Goal: Task Accomplishment & Management: Complete application form

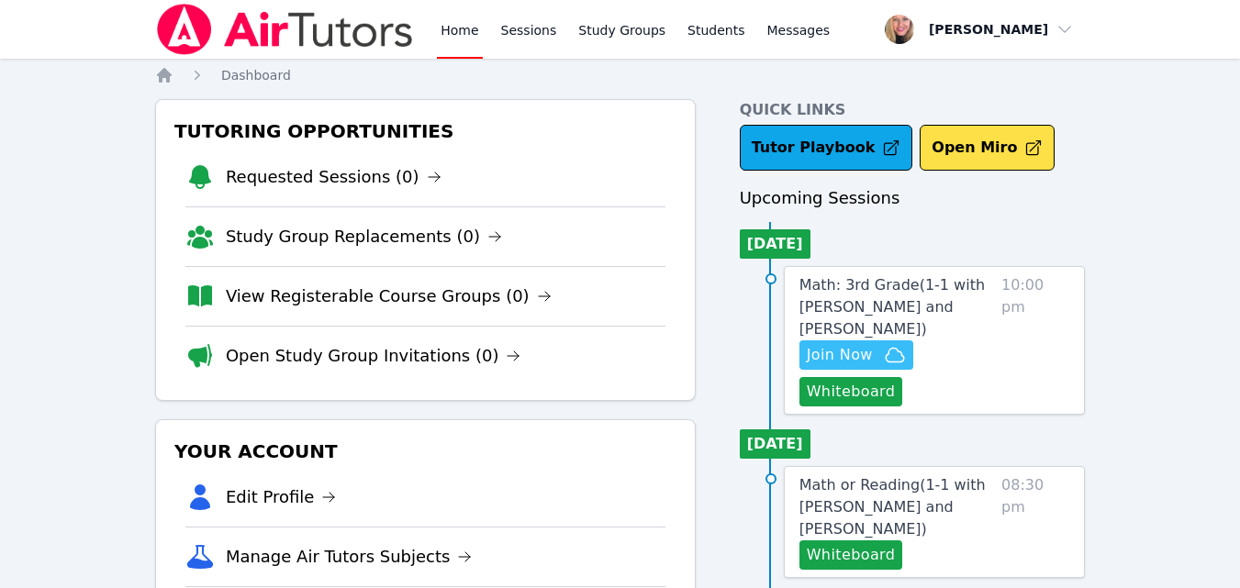
click at [888, 344] on icon "button" at bounding box center [895, 355] width 22 height 22
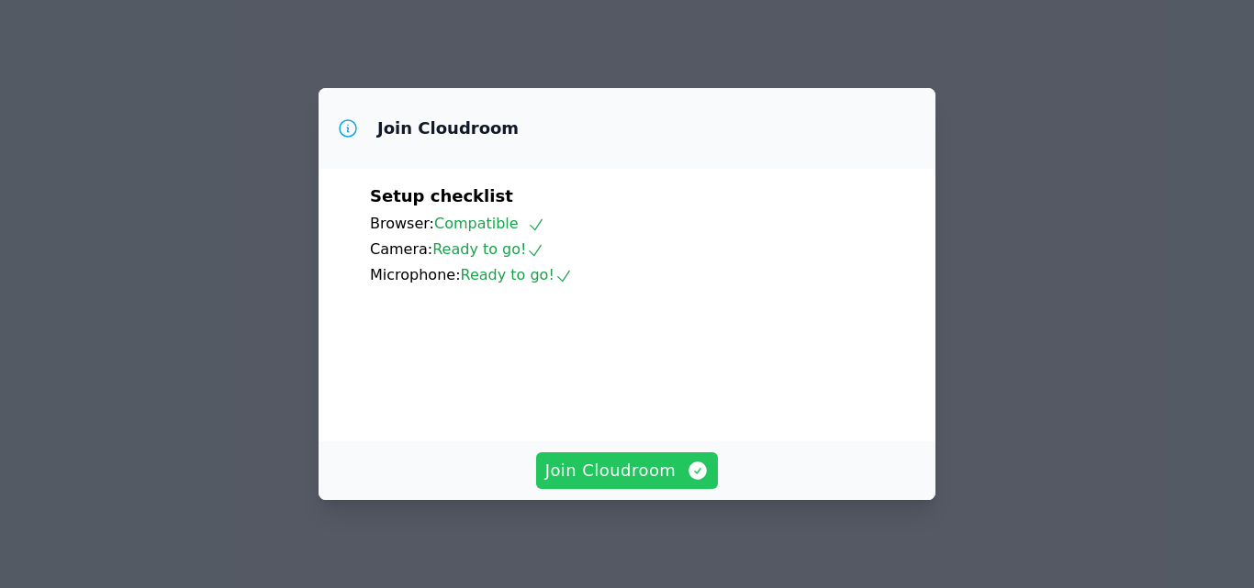
click at [644, 470] on span "Join Cloudroom" at bounding box center [627, 471] width 164 height 26
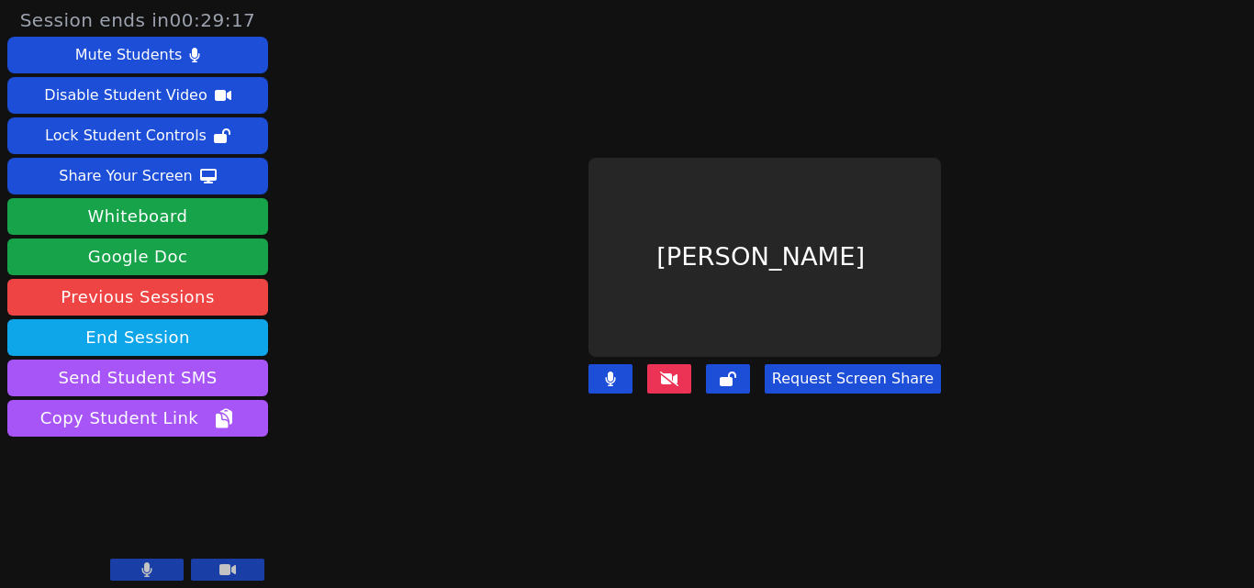
click at [616, 375] on button at bounding box center [610, 378] width 44 height 29
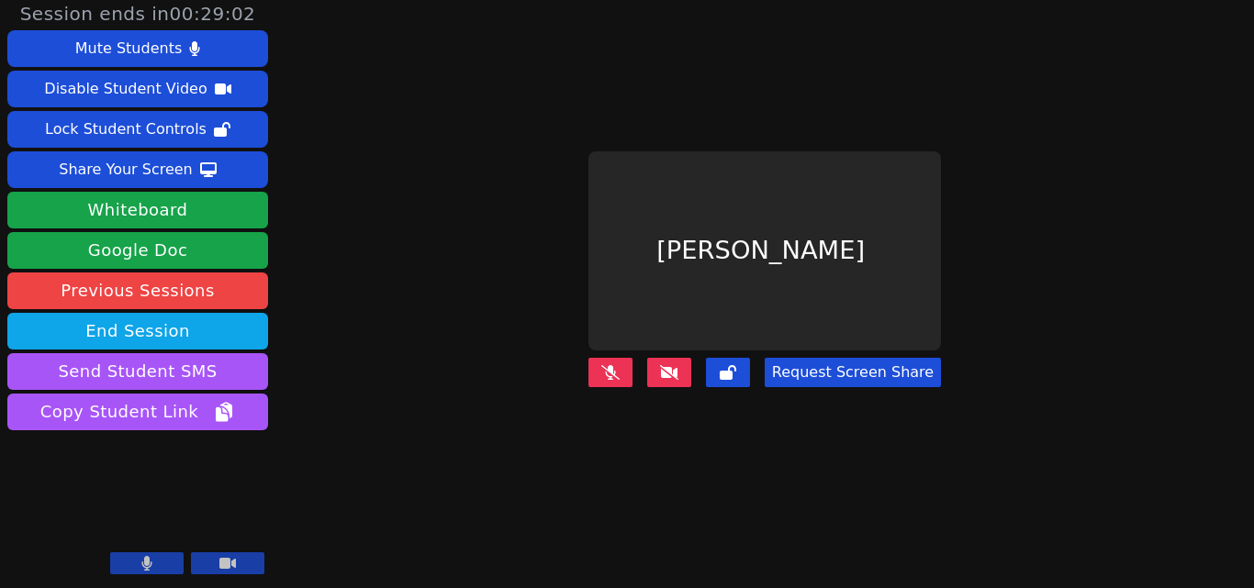
click at [653, 363] on button at bounding box center [669, 372] width 44 height 29
click at [765, 490] on main "Rayan Rana Request Screen Share" at bounding box center [765, 288] width 562 height 588
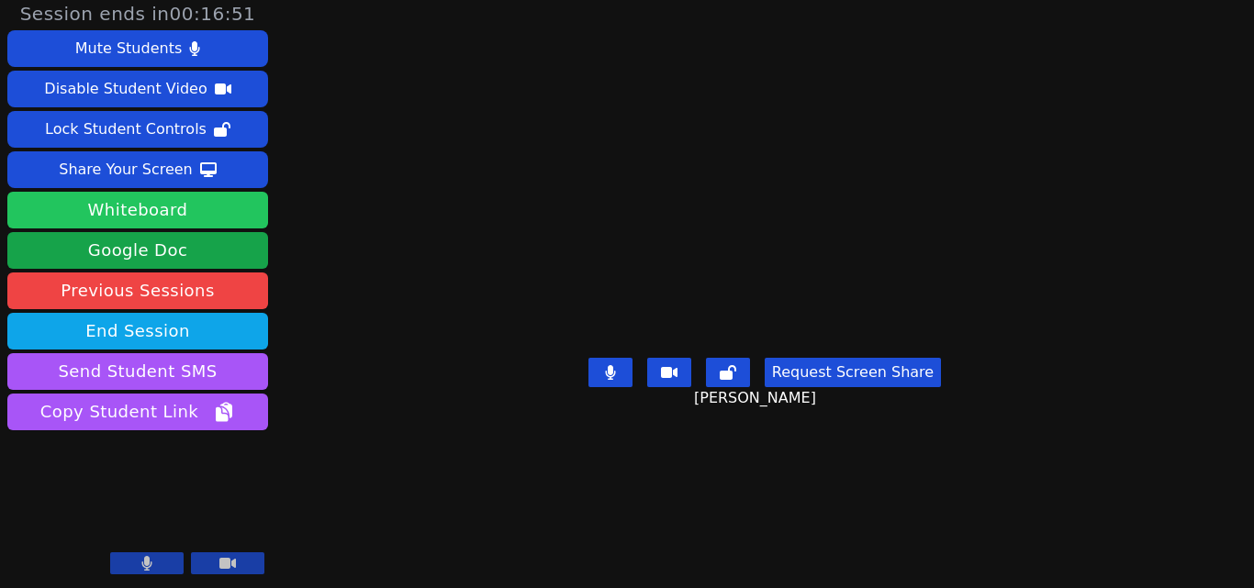
click at [153, 203] on button "Whiteboard" at bounding box center [137, 210] width 261 height 37
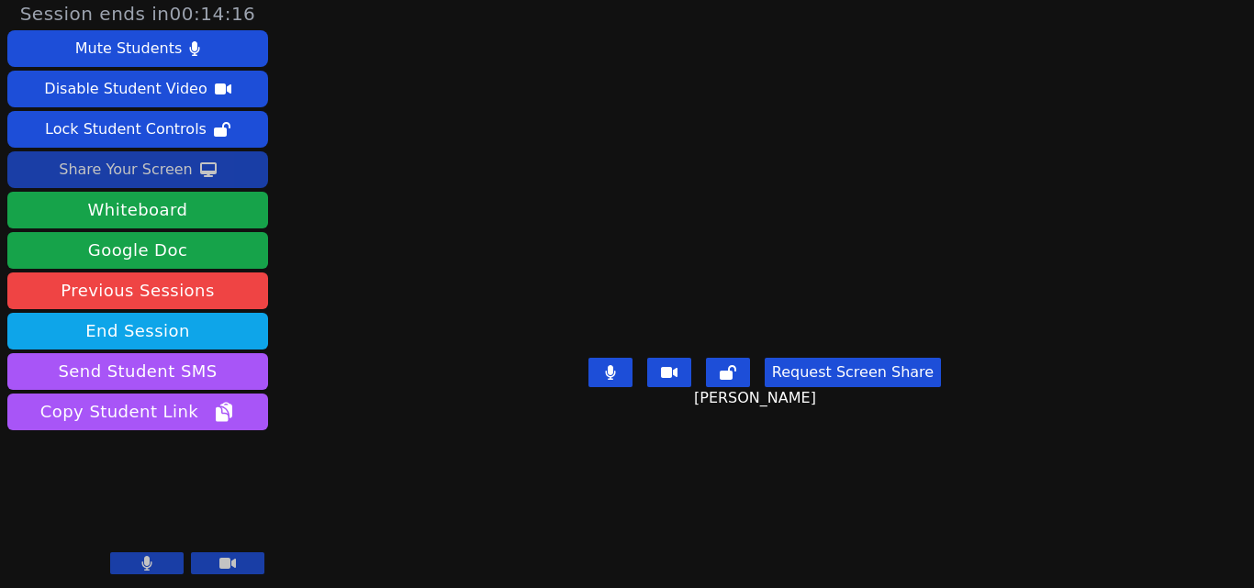
click at [189, 169] on button "Share Your Screen" at bounding box center [137, 169] width 261 height 37
click at [167, 161] on div "Share Your Screen" at bounding box center [126, 169] width 134 height 29
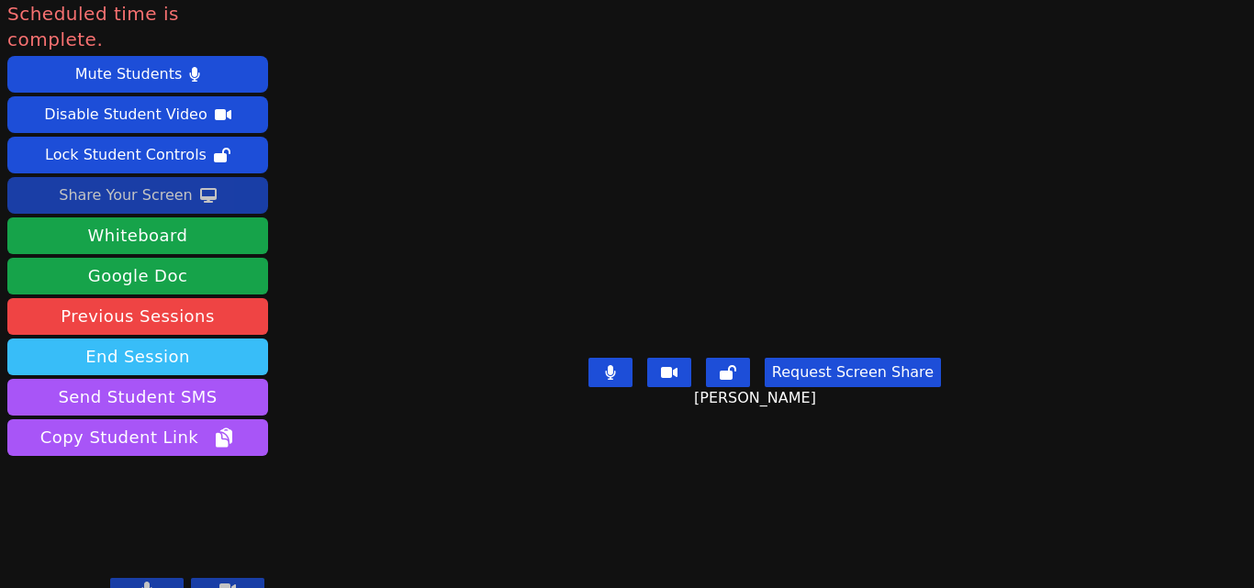
click at [94, 339] on button "End Session" at bounding box center [137, 357] width 261 height 37
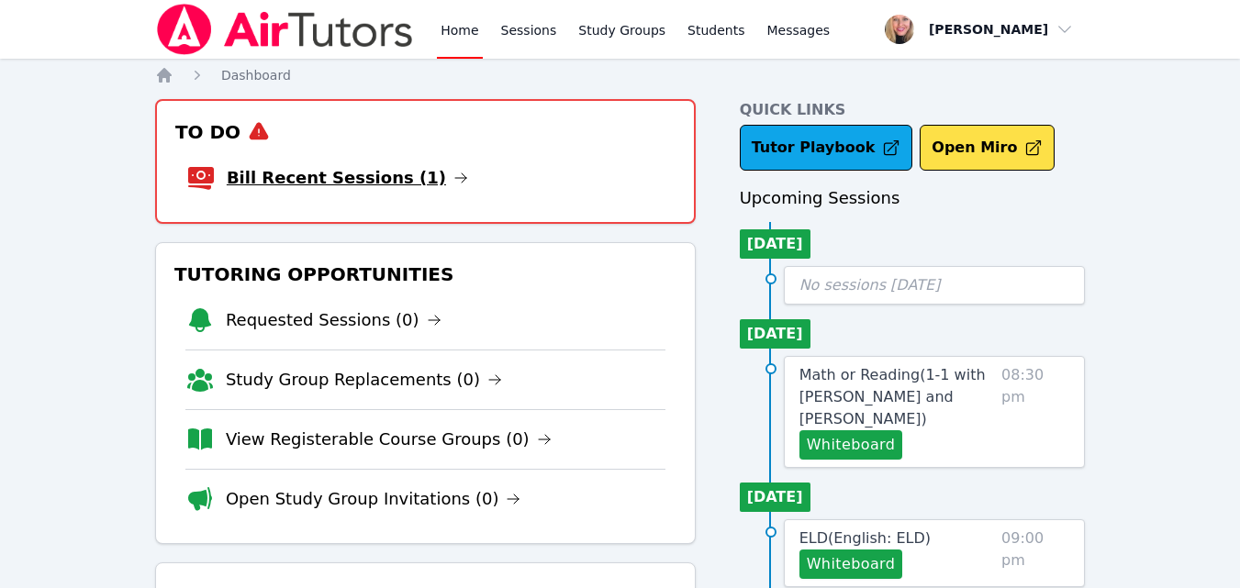
click at [357, 188] on link "Bill Recent Sessions (1)" at bounding box center [347, 178] width 241 height 26
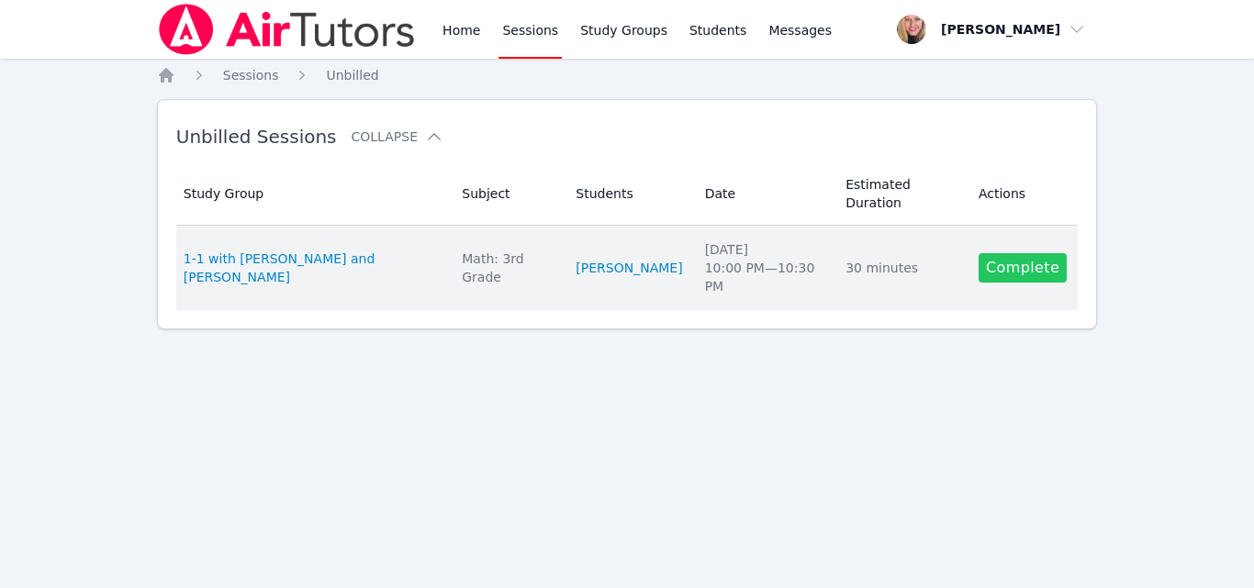
click at [1022, 253] on link "Complete" at bounding box center [1022, 267] width 88 height 29
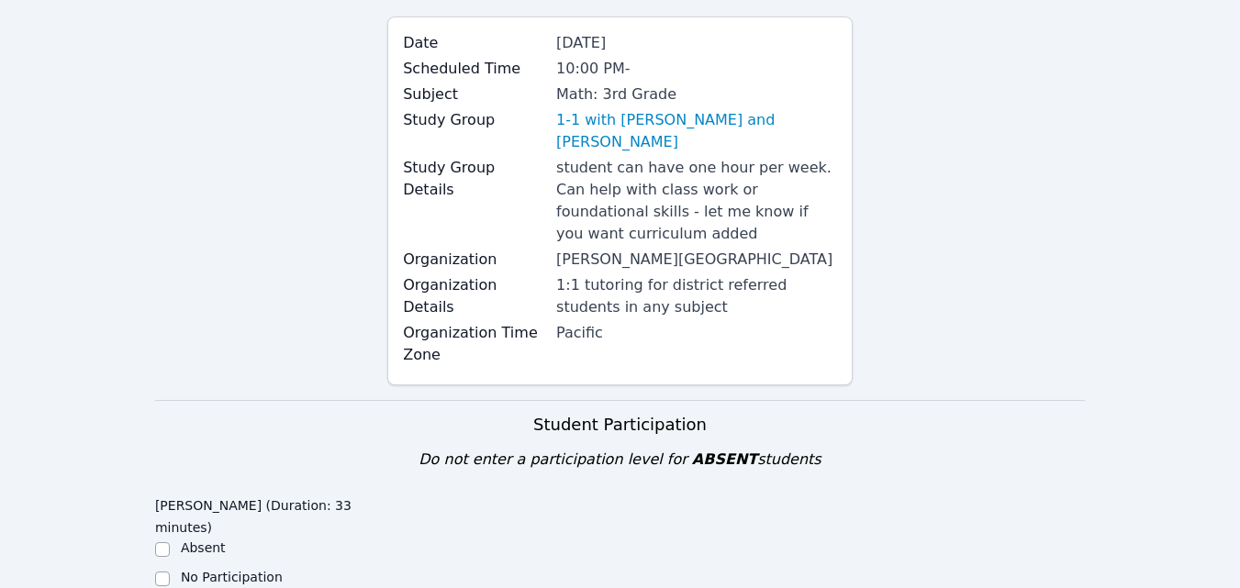
scroll to position [367, 0]
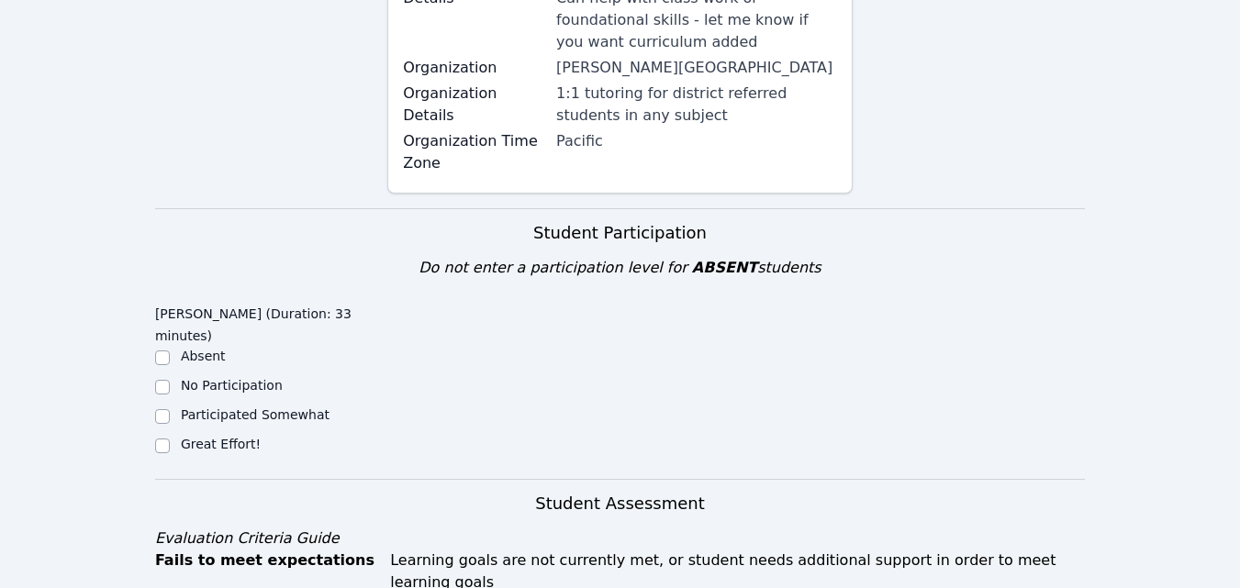
click at [197, 437] on label "Great Effort!" at bounding box center [221, 444] width 80 height 15
click at [170, 439] on input "Great Effort!" at bounding box center [162, 446] width 15 height 15
checkbox input "true"
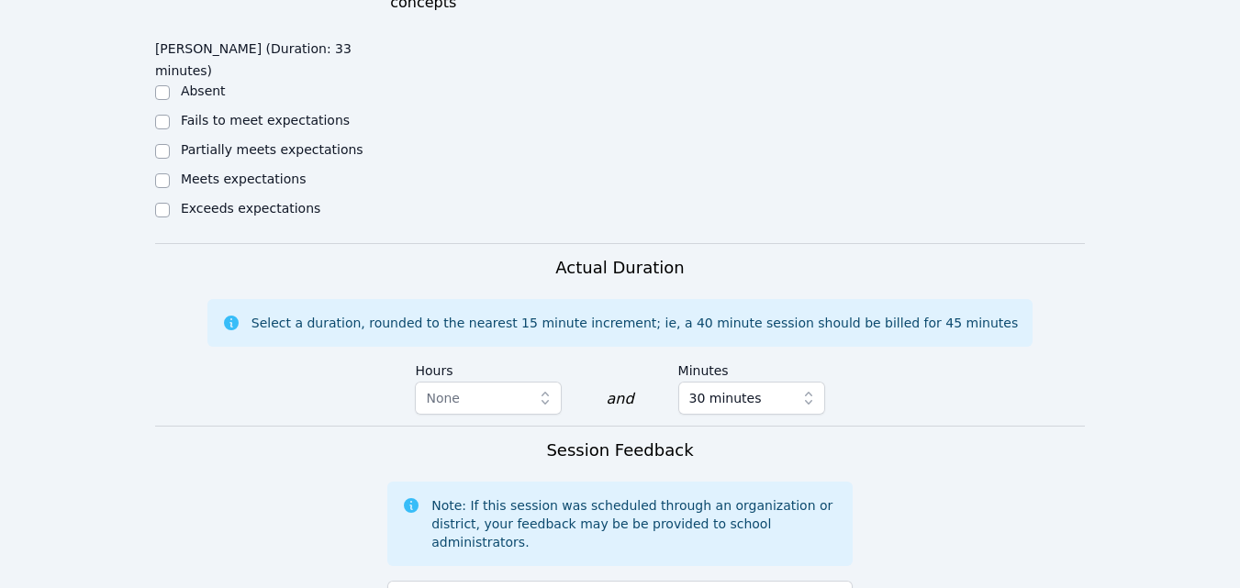
scroll to position [918, 0]
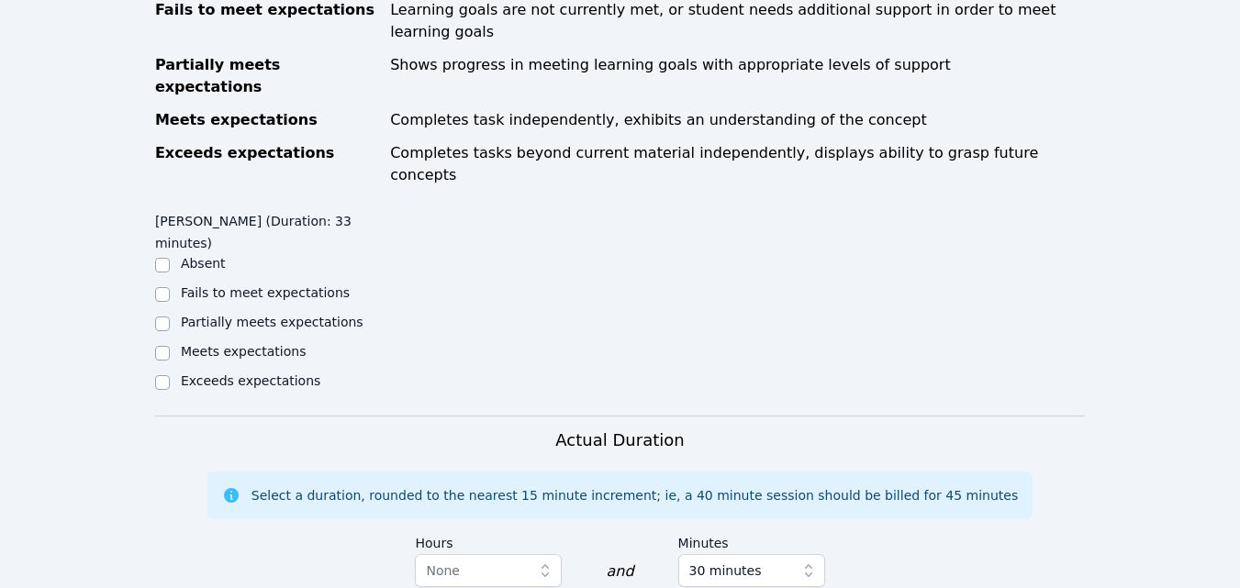
click at [314, 315] on label "Partially meets expectations" at bounding box center [272, 322] width 183 height 15
click at [170, 317] on input "Partially meets expectations" at bounding box center [162, 324] width 15 height 15
checkbox input "true"
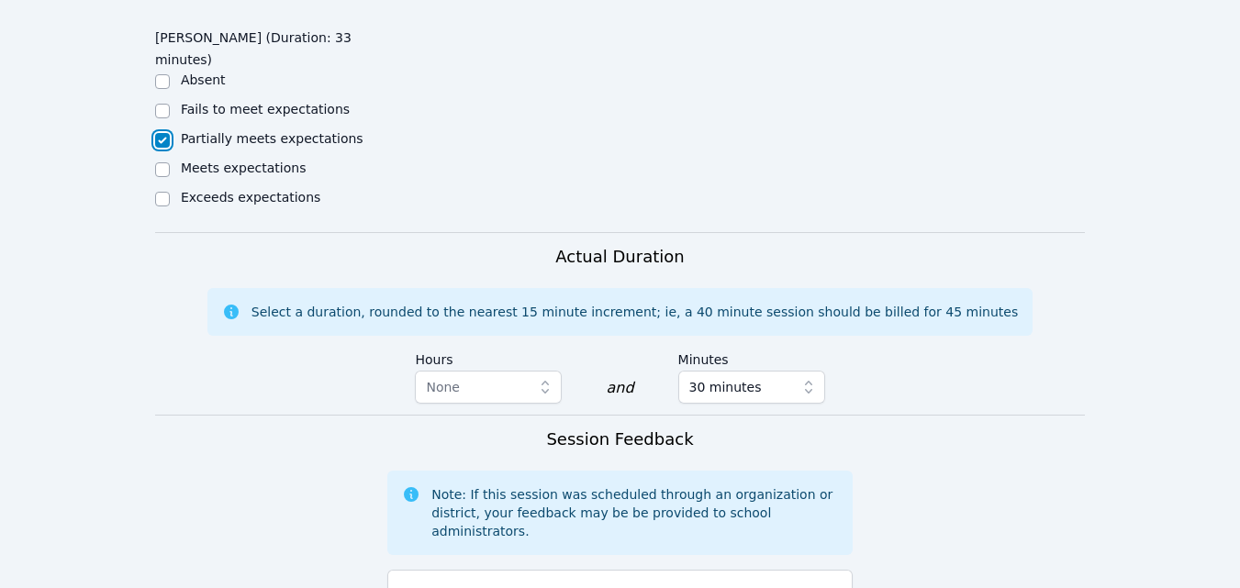
scroll to position [1285, 0]
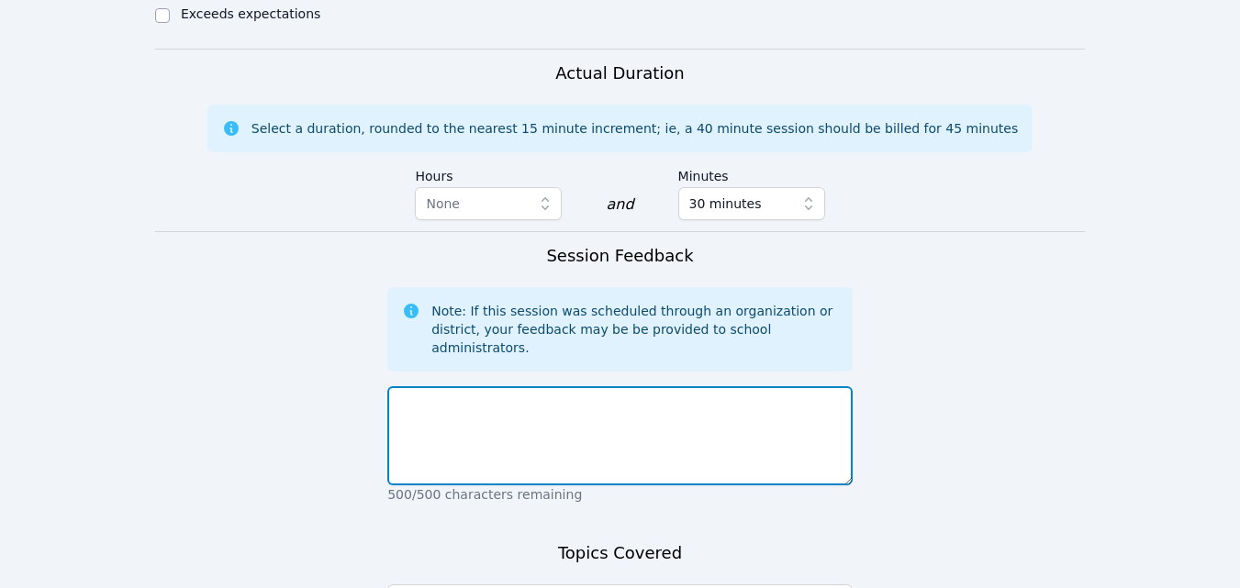
click at [747, 386] on textarea at bounding box center [619, 435] width 465 height 99
type textarea "Y"
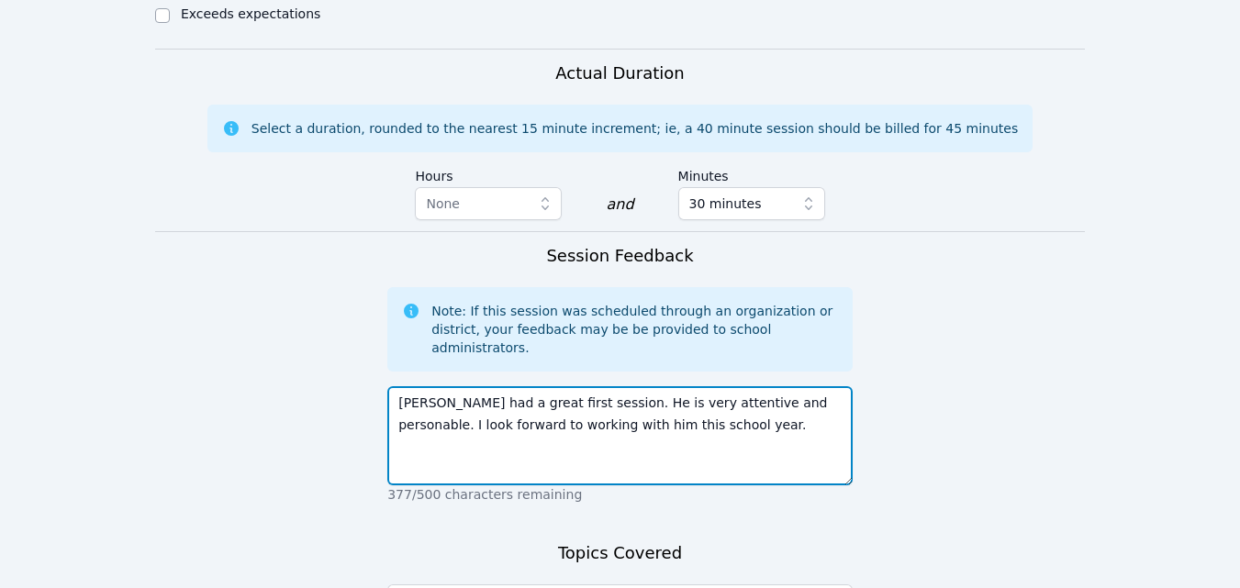
type textarea "[PERSON_NAME] had a great first session. He is very attentive and personable. I…"
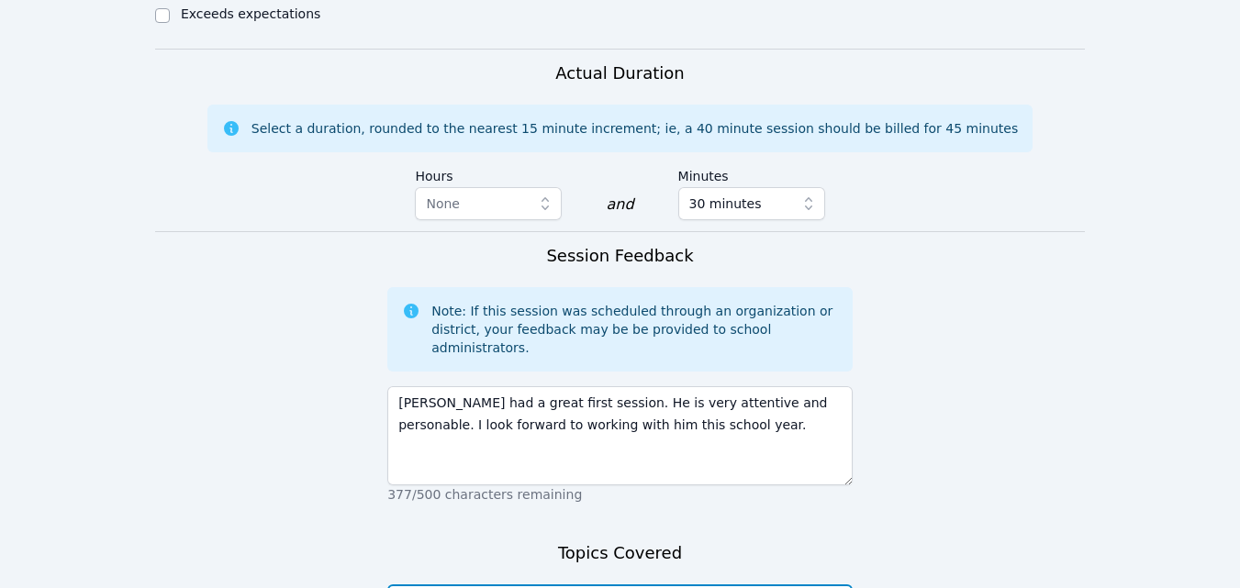
drag, startPoint x: 732, startPoint y: 471, endPoint x: 589, endPoint y: 450, distance: 144.7
type textarea "A"
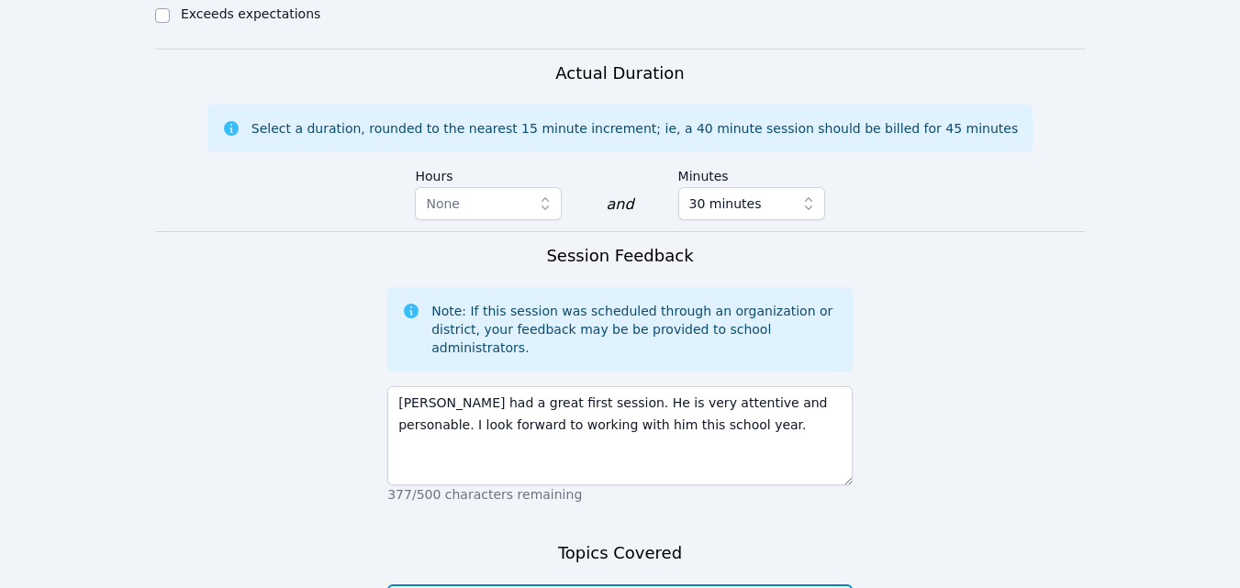
type textarea "Intros-"all about me". What we'll be doing."
